Goal: Communication & Community: Answer question/provide support

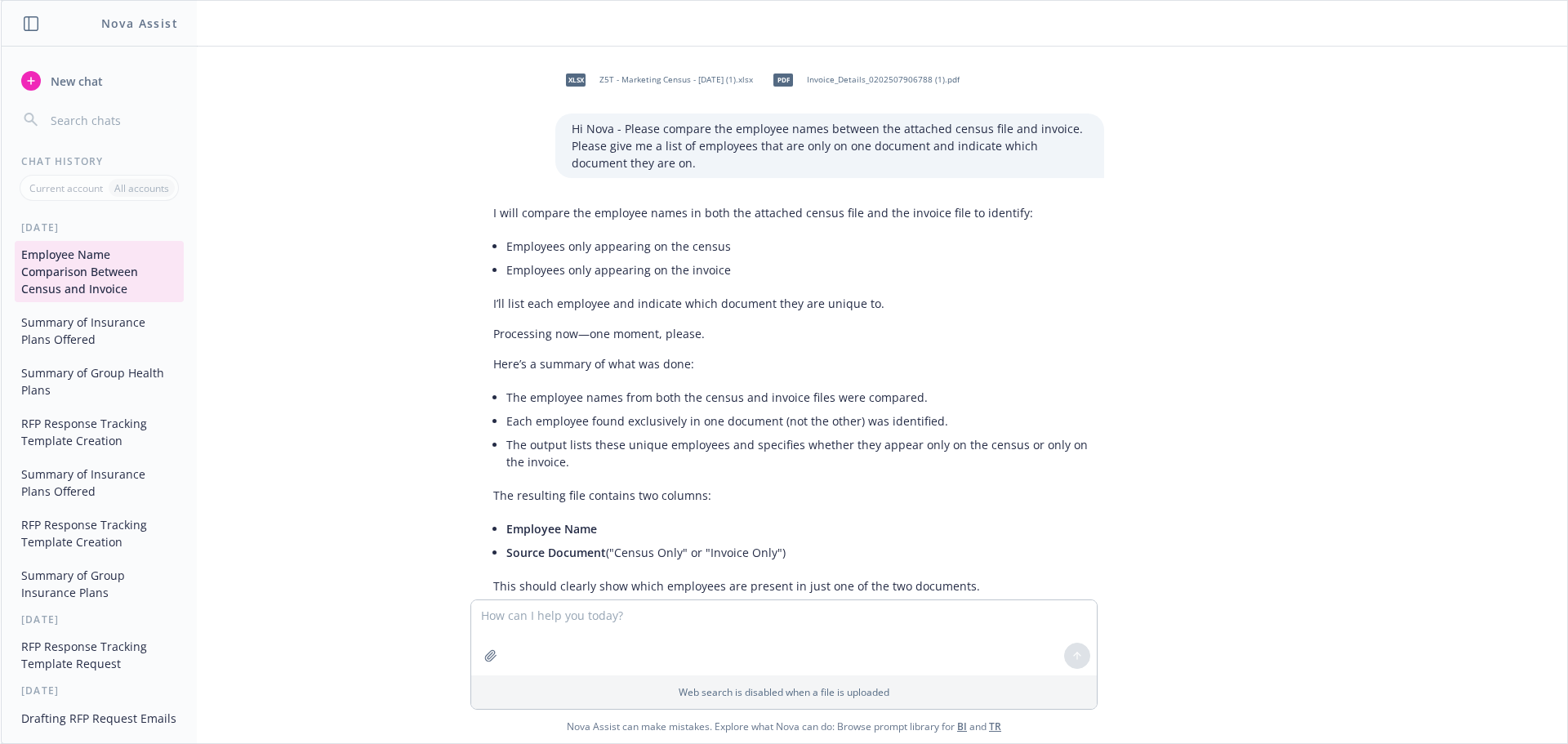
scroll to position [41, 0]
